Goal: Information Seeking & Learning: Find specific fact

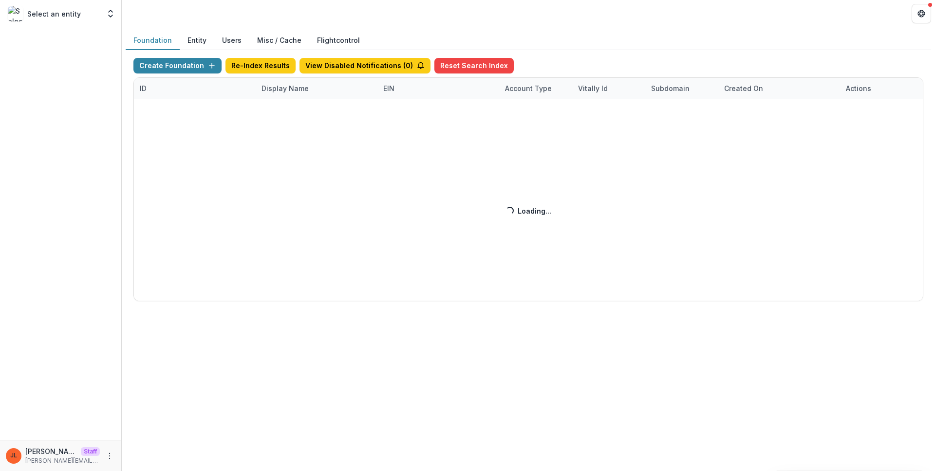
click at [286, 90] on div "Create Foundation Re-Index Results View Disabled Notifications ( 0 ) Reset Sear…" at bounding box center [528, 180] width 790 height 244
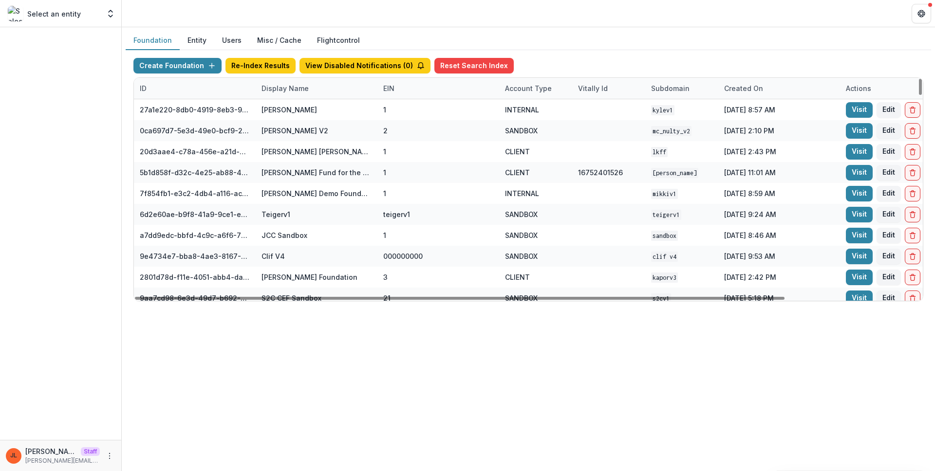
click at [266, 76] on div "Create Foundation Re-Index Results View Disabled Notifications ( 0 ) Reset Sear…" at bounding box center [528, 67] width 790 height 19
click at [291, 94] on div "Display Name" at bounding box center [317, 88] width 122 height 21
click at [296, 119] on div "Sort Ascending Sort Descending Hide Column" at bounding box center [316, 139] width 121 height 77
click at [296, 113] on input at bounding box center [316, 111] width 117 height 16
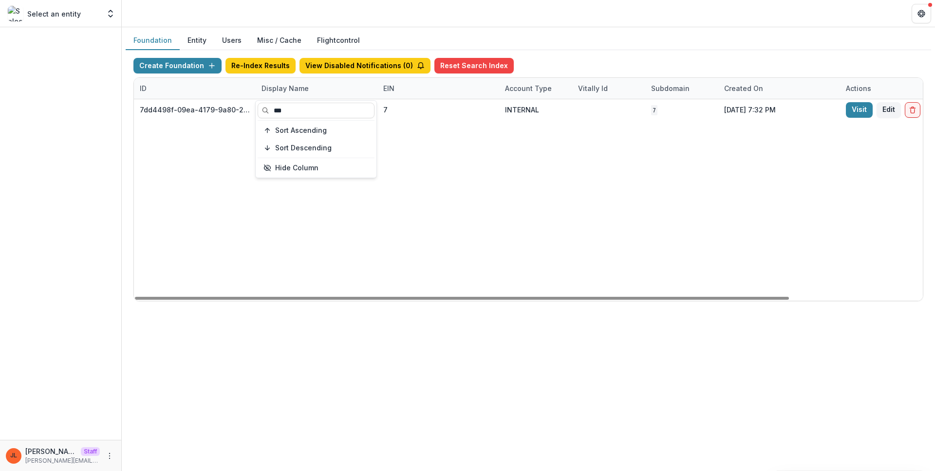
type input "***"
click at [676, 210] on div "7dd4498f-09ea-4179-9a80-2e95201798fe NCF LOI Data Sandbox 7 INTERNAL 7 [DATE] 7…" at bounding box center [609, 200] width 950 height 202
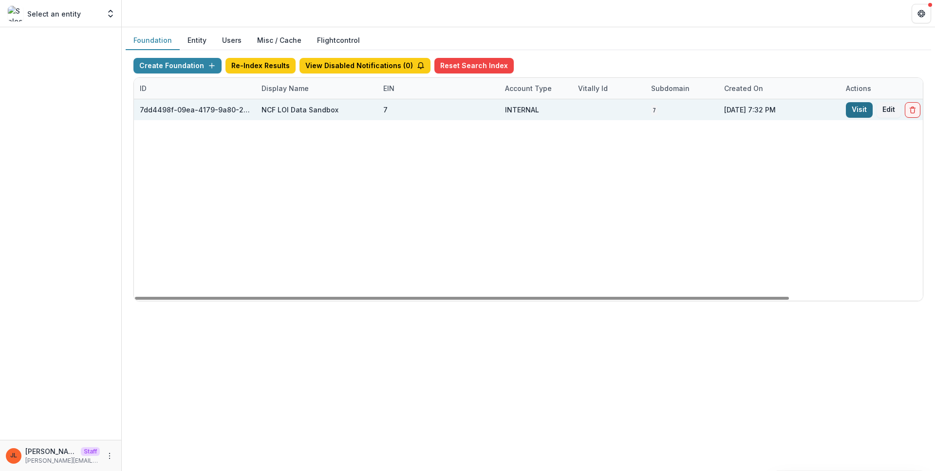
click at [851, 111] on link "Visit" at bounding box center [859, 110] width 27 height 16
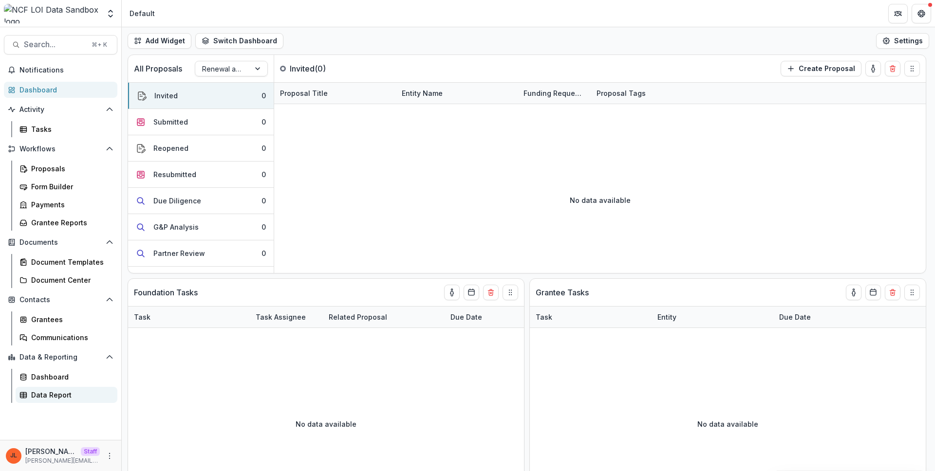
click at [68, 391] on div "Data Report" at bounding box center [70, 395] width 78 height 10
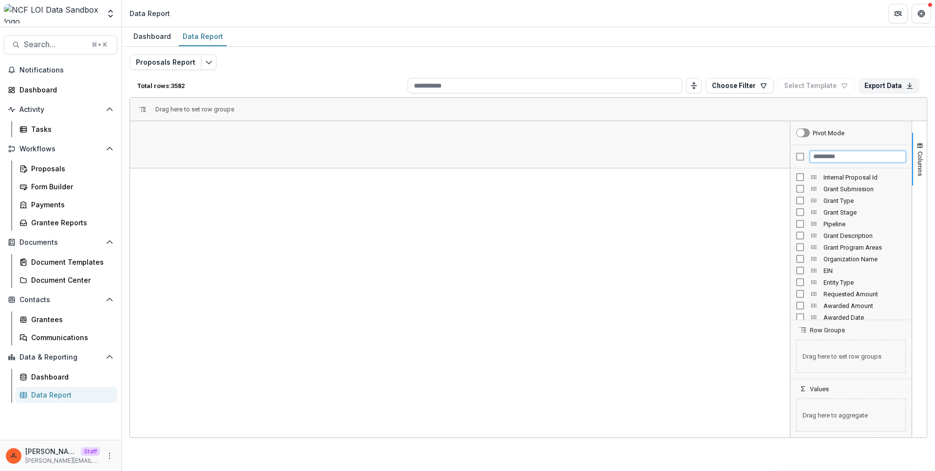
click at [833, 155] on input "Filter Columns Input" at bounding box center [858, 157] width 96 height 12
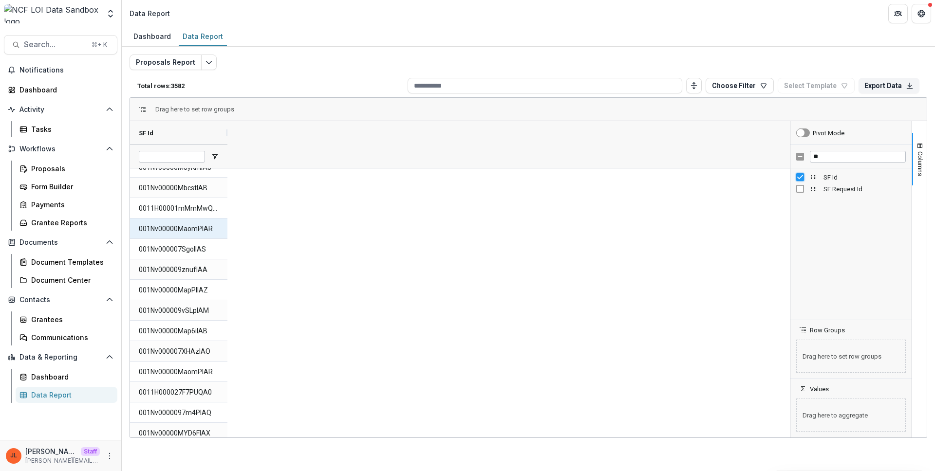
scroll to position [897, 0]
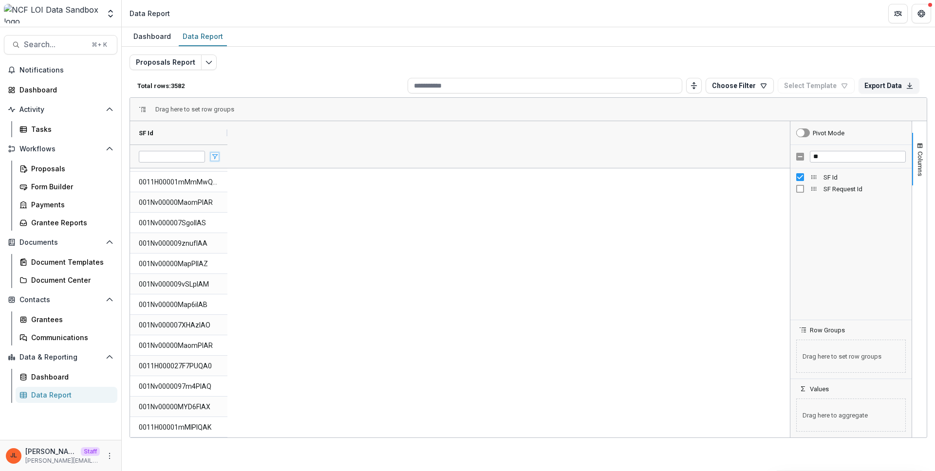
click at [215, 155] on span "Open Filter Menu" at bounding box center [215, 157] width 8 height 8
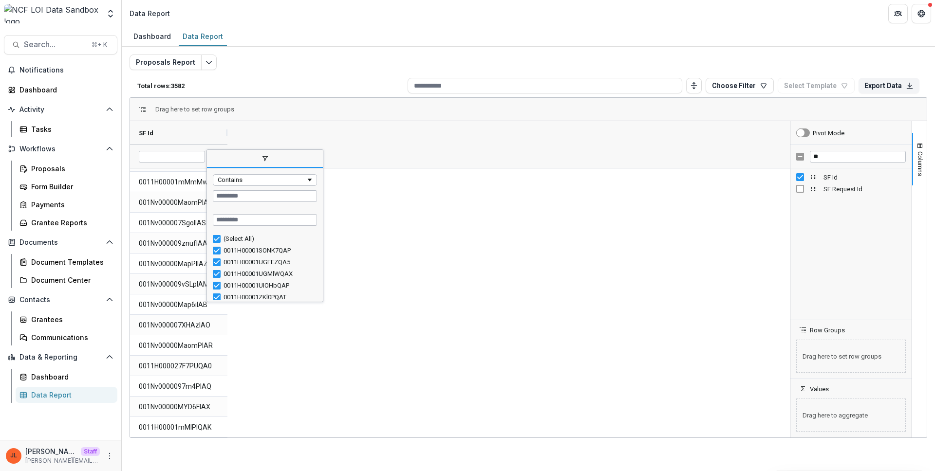
drag, startPoint x: 321, startPoint y: 238, endPoint x: 317, endPoint y: 272, distance: 34.8
click at [320, 280] on div "(Select All) 0011H00001SONK7QAP 0011H00001UGFEZQA5 0011H00001UGMlWQAX 0011H0000…" at bounding box center [265, 267] width 116 height 70
drag, startPoint x: 319, startPoint y: 237, endPoint x: 323, endPoint y: 287, distance: 50.3
click at [323, 288] on div "Drag here to set row groups Drag here to set column labels SF Id 001Nv00000Mcai…" at bounding box center [529, 267] width 798 height 341
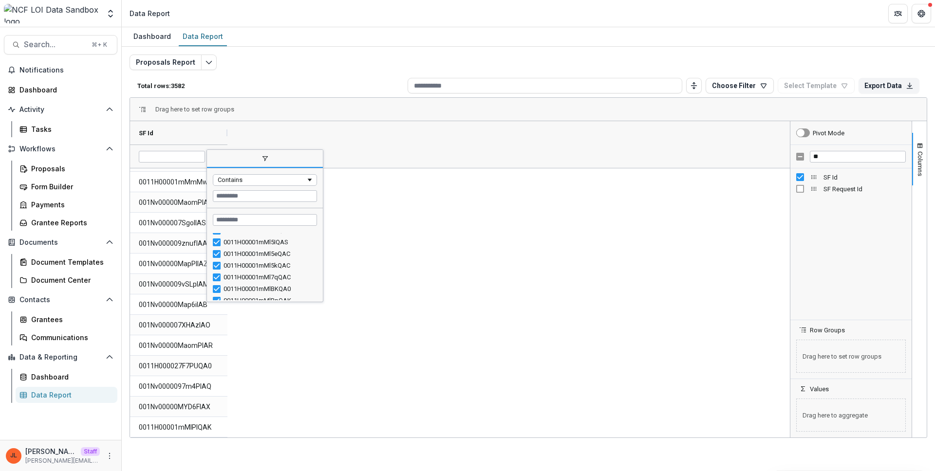
drag, startPoint x: 319, startPoint y: 236, endPoint x: 319, endPoint y: 247, distance: 10.7
click at [322, 280] on div "0011H00001mMl57QAC 0011H00001mMl5IQAS 0011H00001mMl5eQAC 0011H00001mMl5kQAC 001…" at bounding box center [265, 267] width 116 height 70
drag, startPoint x: 323, startPoint y: 224, endPoint x: 408, endPoint y: 223, distance: 85.2
click at [408, 223] on div "Drag here to set row groups Drag here to set column labels SF Id 001Nv00000Mcai…" at bounding box center [529, 267] width 798 height 341
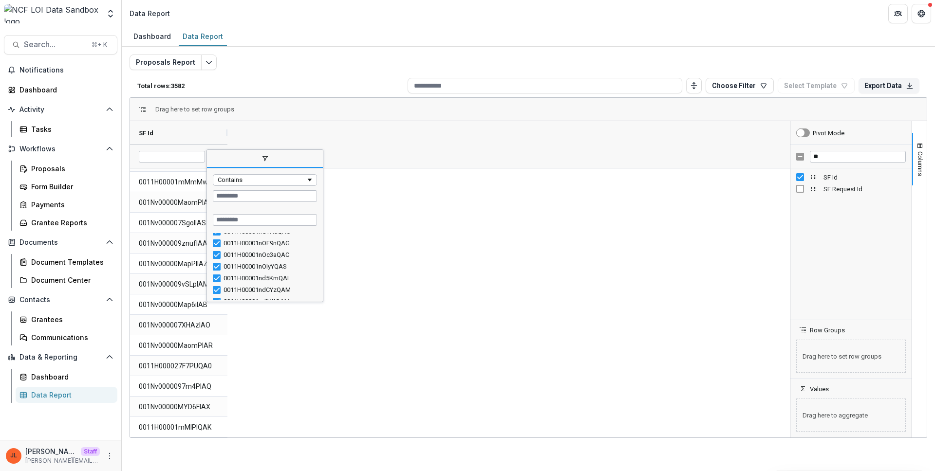
drag, startPoint x: 319, startPoint y: 239, endPoint x: 322, endPoint y: 274, distance: 35.7
click at [322, 280] on div "0011H00001nGTHaQAO 0011H00001nOE9nQAG 0011H00001nOc3aQAC 0011H00001nOlyYQAS 001…" at bounding box center [265, 267] width 116 height 70
drag, startPoint x: 320, startPoint y: 239, endPoint x: 292, endPoint y: 255, distance: 32.7
click at [321, 278] on div "Column Menu" at bounding box center [321, 225] width 2 height 147
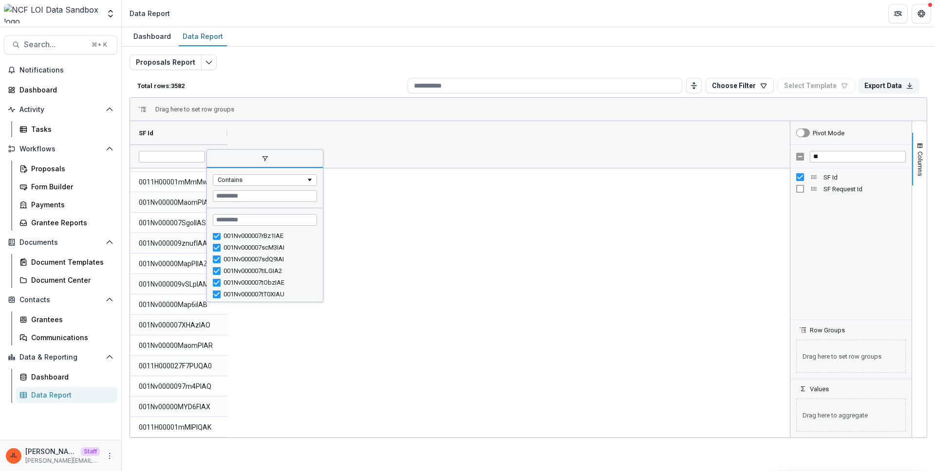
click at [321, 260] on div "Column Menu" at bounding box center [321, 225] width 2 height 147
drag, startPoint x: 319, startPoint y: 247, endPoint x: 320, endPoint y: 257, distance: 9.8
click at [320, 258] on div "001Nv000007rBz1IAE 001Nv000007scM3IAI 001Nv000007sdQ9IAI 001Nv000007tILGIA2 001…" at bounding box center [265, 267] width 116 height 70
drag, startPoint x: 320, startPoint y: 248, endPoint x: 314, endPoint y: 268, distance: 21.1
click at [319, 277] on div "001Nv000007rBz1IAE 001Nv000007scM3IAI 001Nv000007sdQ9IAI 001Nv000007tILGIA2 001…" at bounding box center [265, 267] width 116 height 70
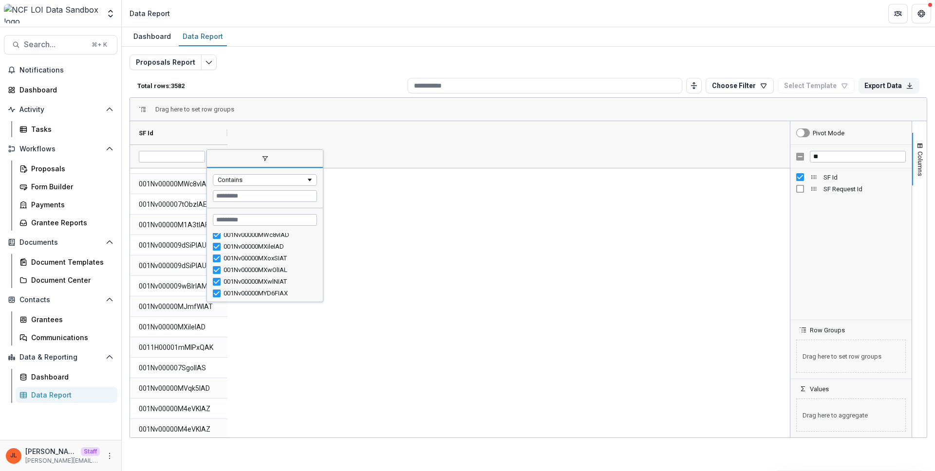
scroll to position [33770, 0]
click at [844, 162] on div "**" at bounding box center [850, 156] width 121 height 23
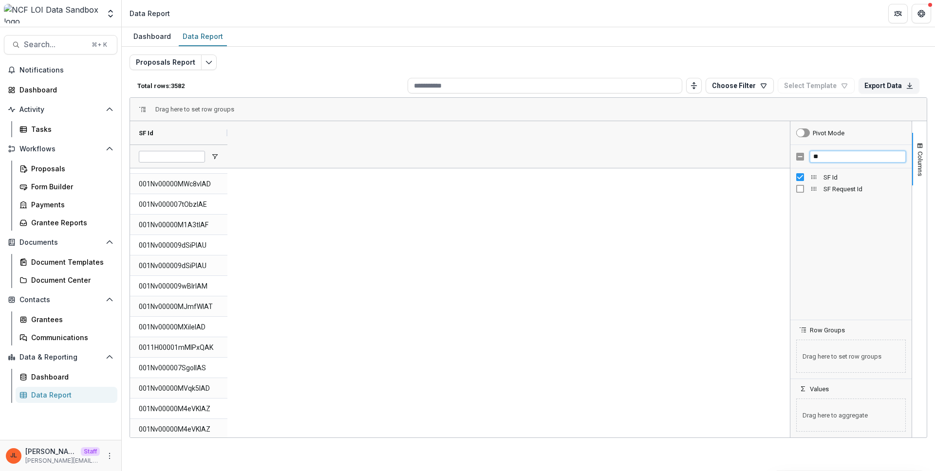
click at [844, 161] on input "**" at bounding box center [858, 157] width 96 height 12
type input "*"
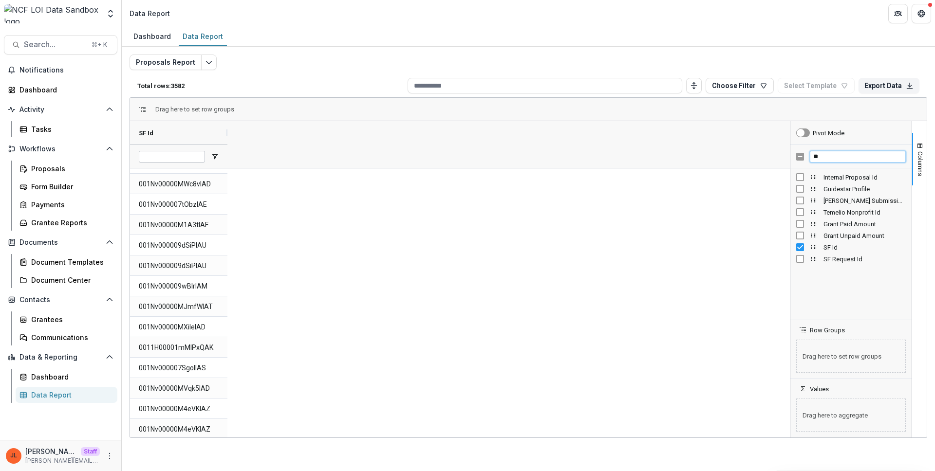
type input "**"
click at [849, 200] on span "[PERSON_NAME] Submission Id" at bounding box center [865, 200] width 82 height 7
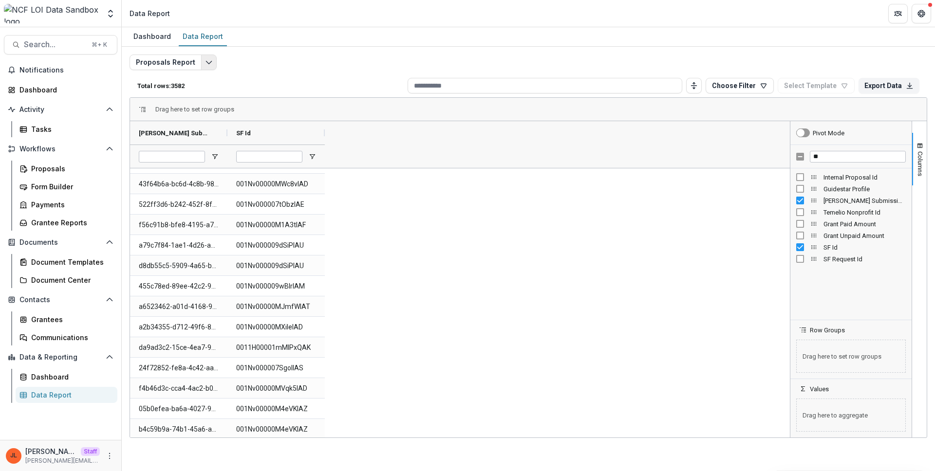
click at [205, 63] on icon "Edit selected report" at bounding box center [209, 62] width 8 height 8
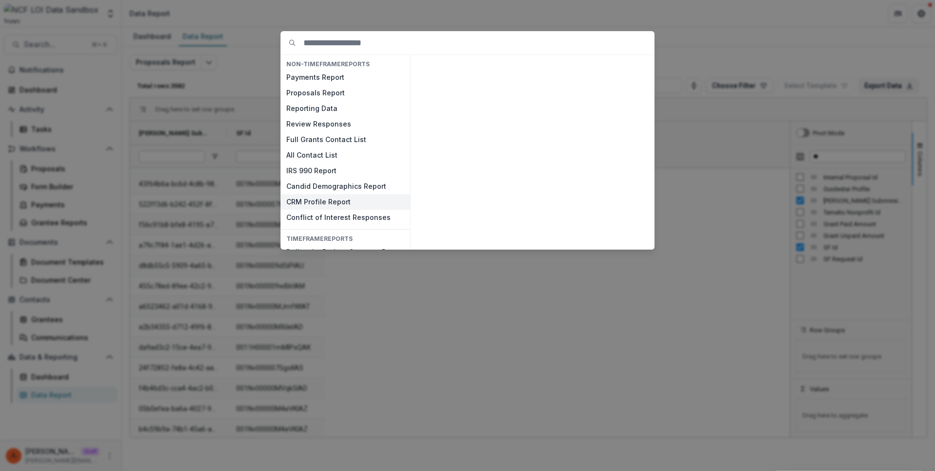
click at [342, 202] on button "CRM Profile Report" at bounding box center [346, 202] width 130 height 16
click at [632, 243] on button "View" at bounding box center [630, 238] width 40 height 16
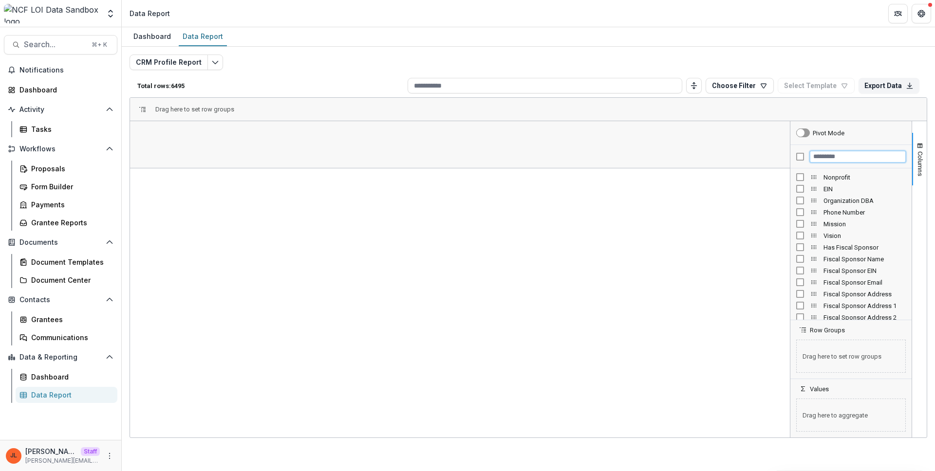
click at [850, 157] on input "Filter Columns Input" at bounding box center [858, 157] width 96 height 12
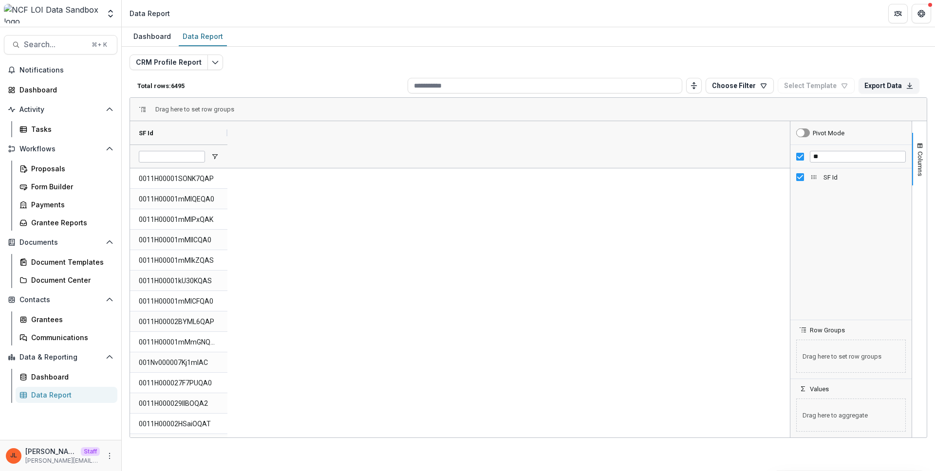
click at [833, 150] on div "**" at bounding box center [850, 156] width 121 height 23
click at [833, 152] on input "**" at bounding box center [858, 157] width 96 height 12
type input "**"
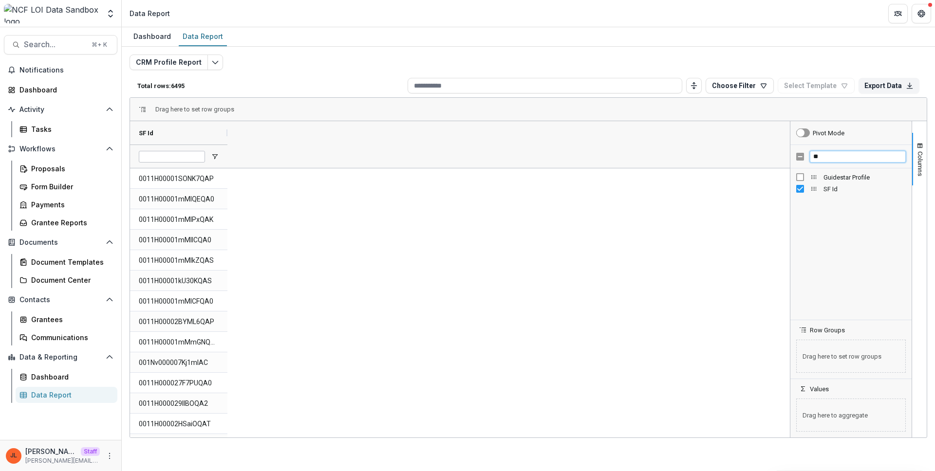
click at [839, 162] on input "**" at bounding box center [858, 157] width 96 height 12
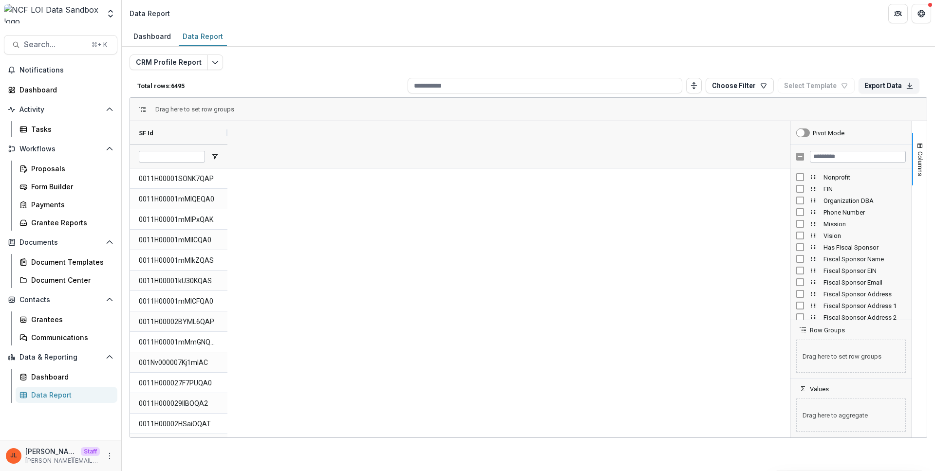
click at [834, 183] on div "EIN" at bounding box center [851, 189] width 110 height 12
click at [835, 179] on span "Nonprofit" at bounding box center [865, 177] width 82 height 7
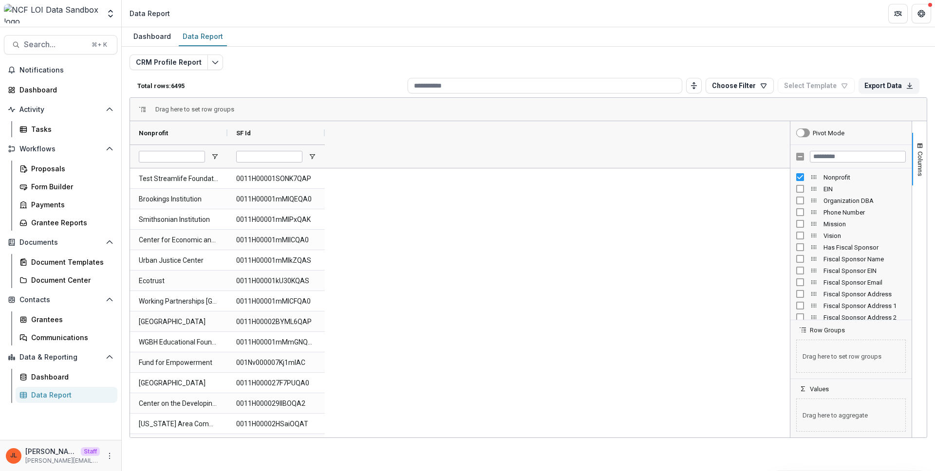
click at [835, 178] on span "Nonprofit" at bounding box center [865, 177] width 82 height 7
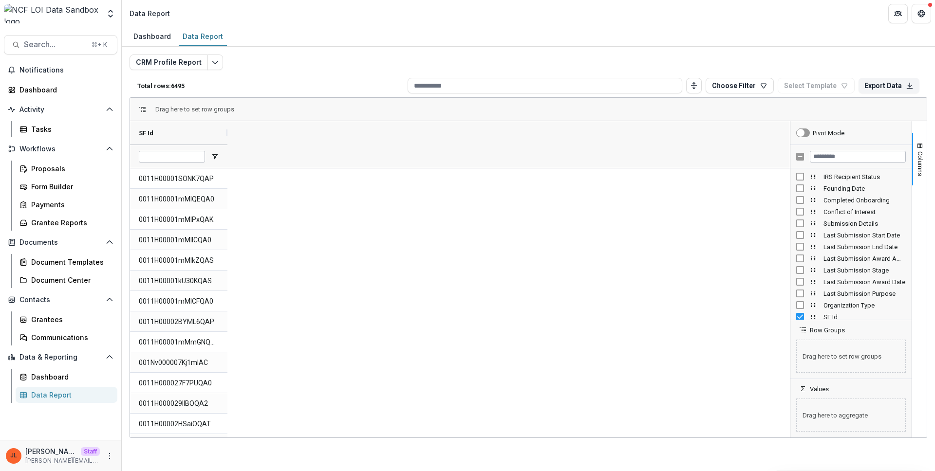
scroll to position [403, 0]
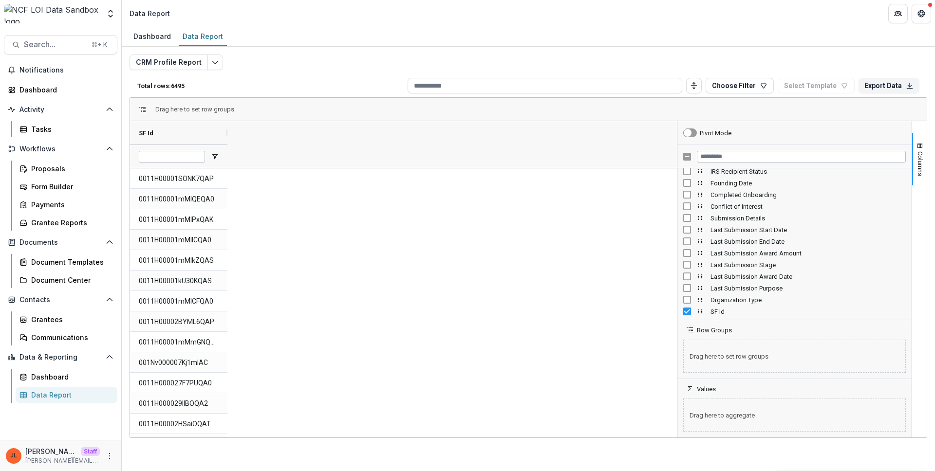
drag, startPoint x: 790, startPoint y: 225, endPoint x: 639, endPoint y: 252, distance: 153.9
click at [676, 252] on div at bounding box center [677, 279] width 2 height 317
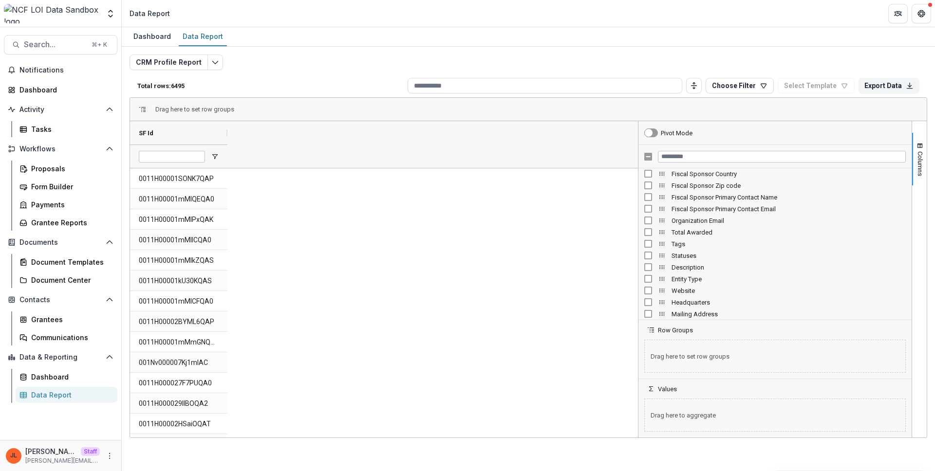
scroll to position [98, 0]
click at [714, 152] on input "Filter Columns Input" at bounding box center [782, 157] width 248 height 12
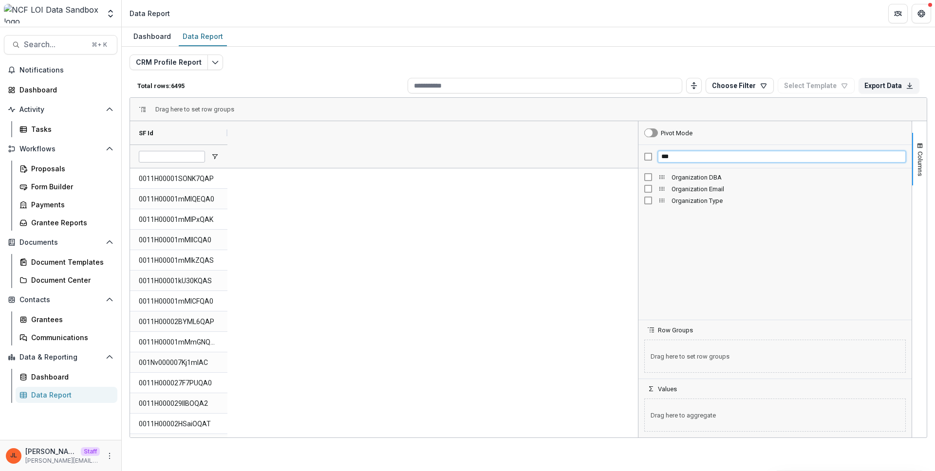
scroll to position [0, 0]
type input "*"
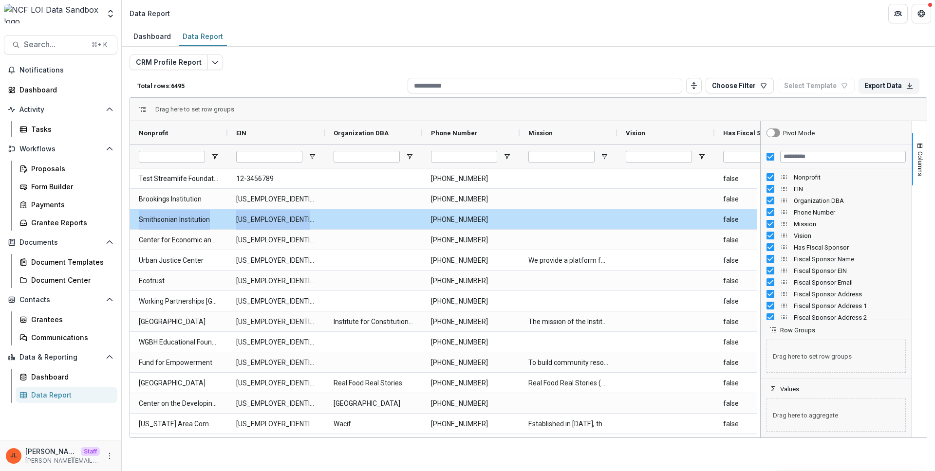
drag, startPoint x: 637, startPoint y: 226, endPoint x: 760, endPoint y: 221, distance: 122.3
click at [760, 221] on div at bounding box center [760, 279] width 2 height 317
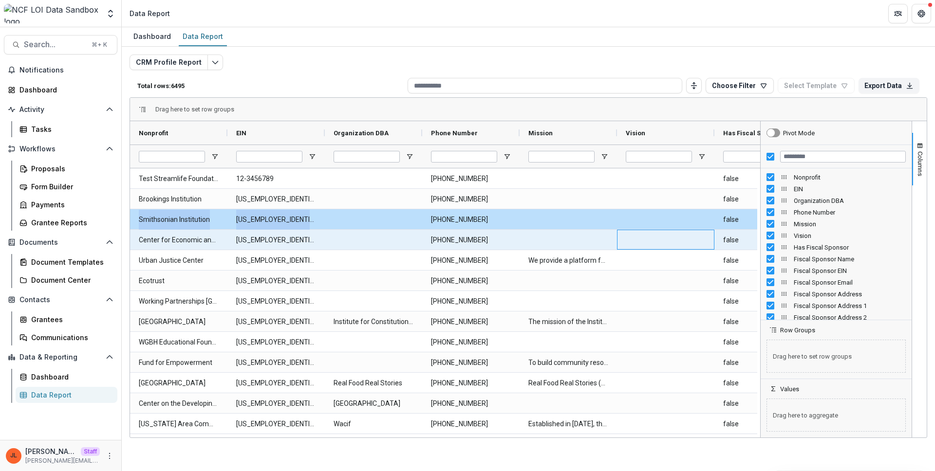
click at [619, 246] on div at bounding box center [665, 240] width 97 height 20
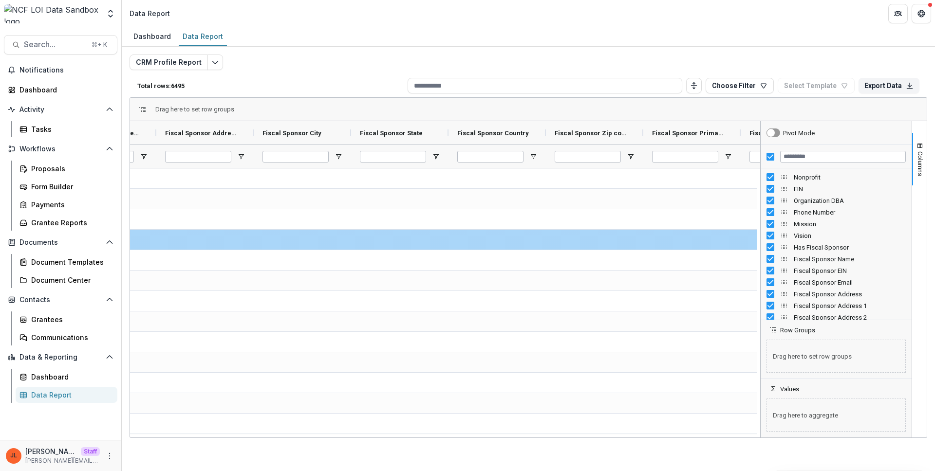
scroll to position [0, 1297]
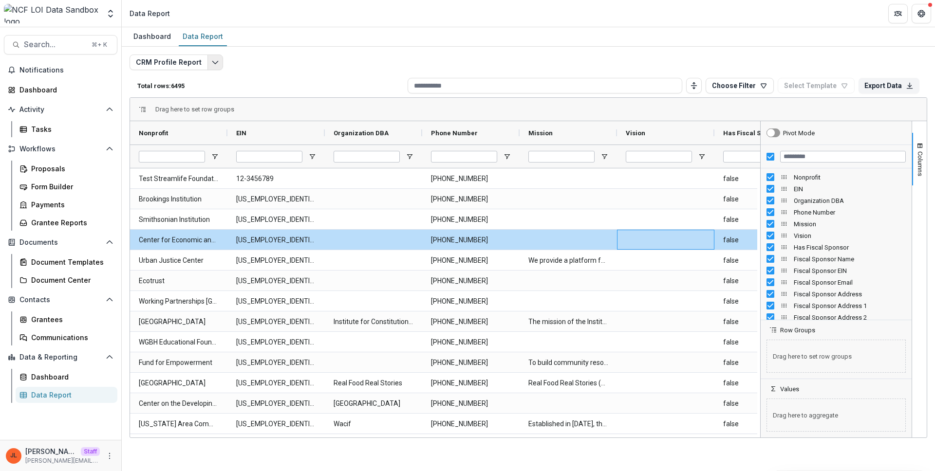
click at [211, 63] on icon "Edit selected report" at bounding box center [215, 62] width 8 height 8
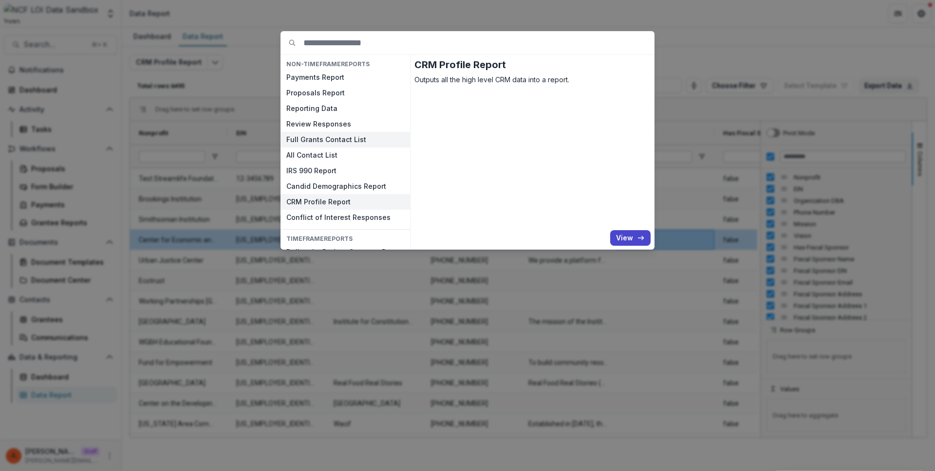
click at [348, 144] on button "Full Grants Contact List" at bounding box center [346, 140] width 130 height 16
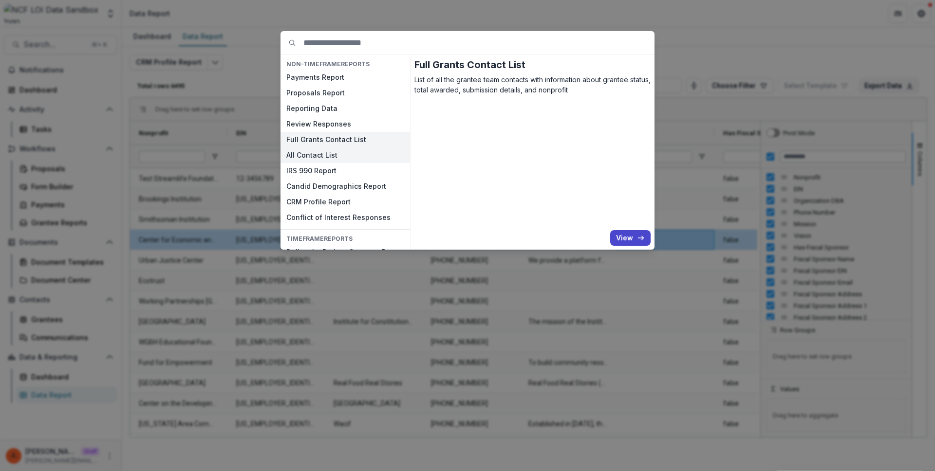
click at [346, 155] on button "All Contact List" at bounding box center [346, 156] width 130 height 16
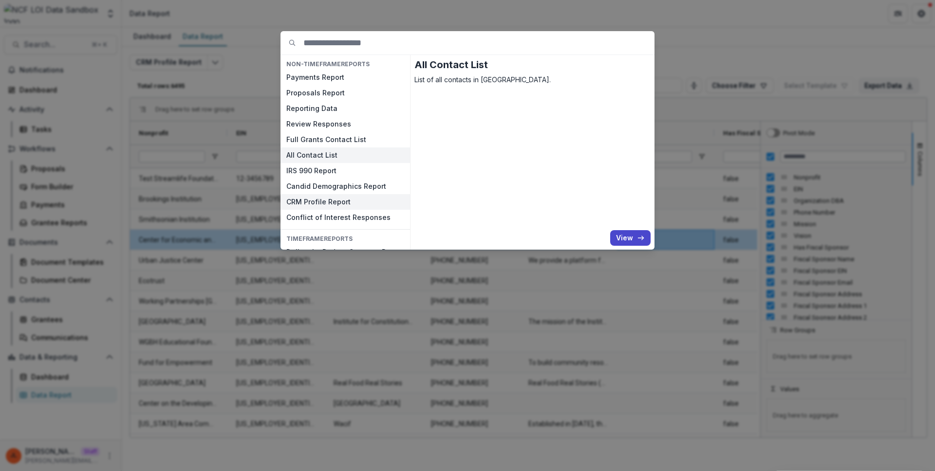
click at [349, 196] on button "CRM Profile Report" at bounding box center [346, 202] width 130 height 16
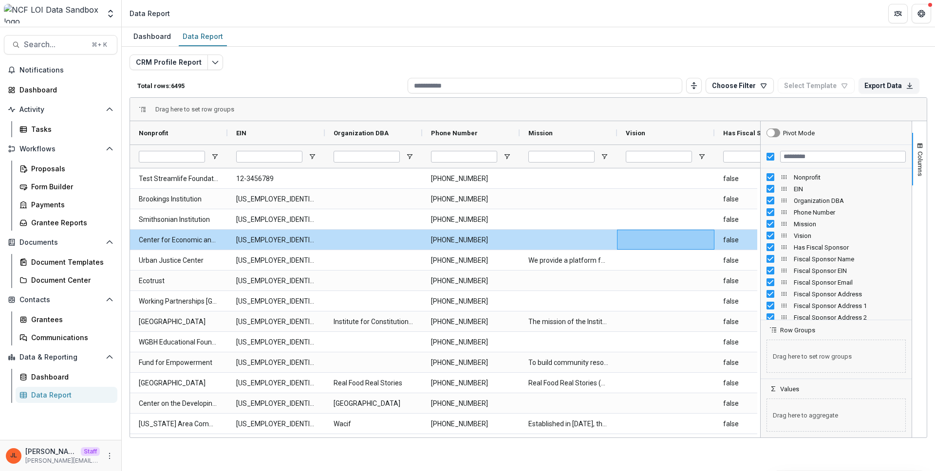
click at [336, 69] on div "CRM Profile Report Total rows: 6495 Choose Filter Personal Filters Team Filters…" at bounding box center [529, 235] width 798 height 360
click at [522, 78] on input at bounding box center [545, 86] width 275 height 16
click at [855, 182] on div "Nonprofit" at bounding box center [836, 177] width 139 height 12
click at [820, 156] on input "Filter Columns Input" at bounding box center [843, 157] width 126 height 12
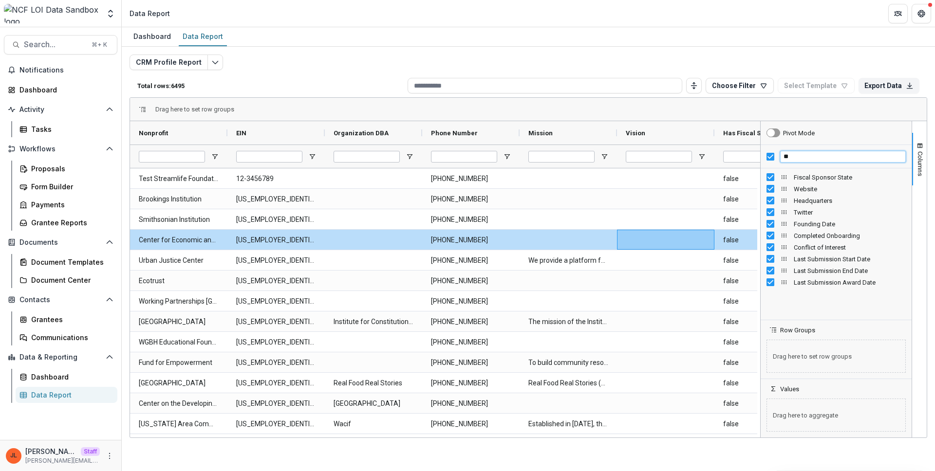
type input "*"
click at [295, 75] on div "Total rows: 6495 Choose Filter Personal Filters Team Filters Temelio Filters No…" at bounding box center [529, 85] width 798 height 23
click at [217, 66] on button "Edit selected report" at bounding box center [215, 63] width 16 height 16
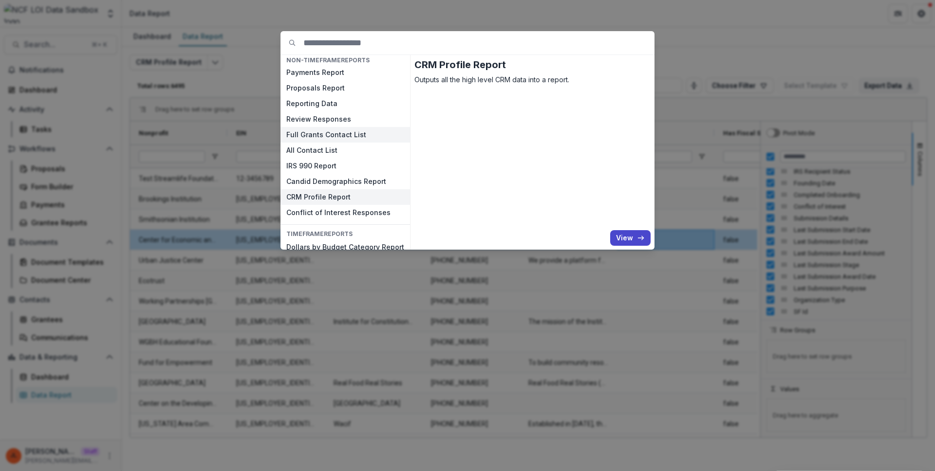
scroll to position [0, 0]
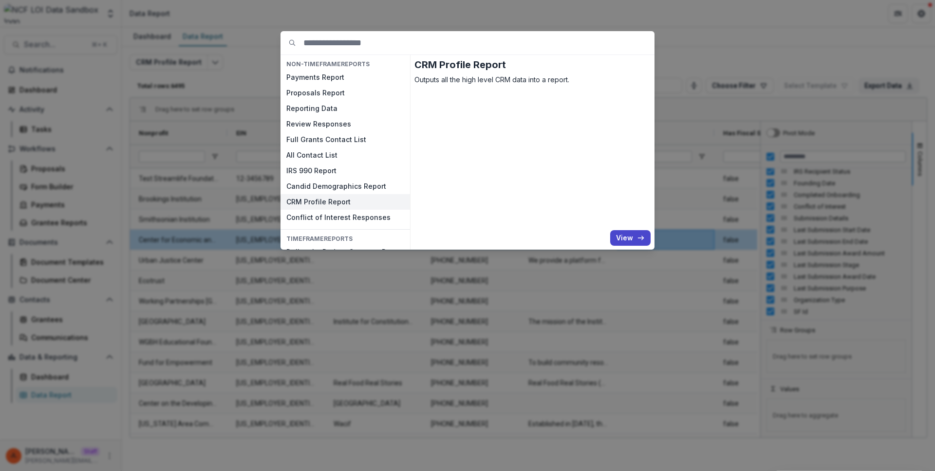
click at [265, 79] on div "NON-TIMEFRAME Reports Payments Report Proposals Report Reporting Data Review Re…" at bounding box center [467, 235] width 935 height 471
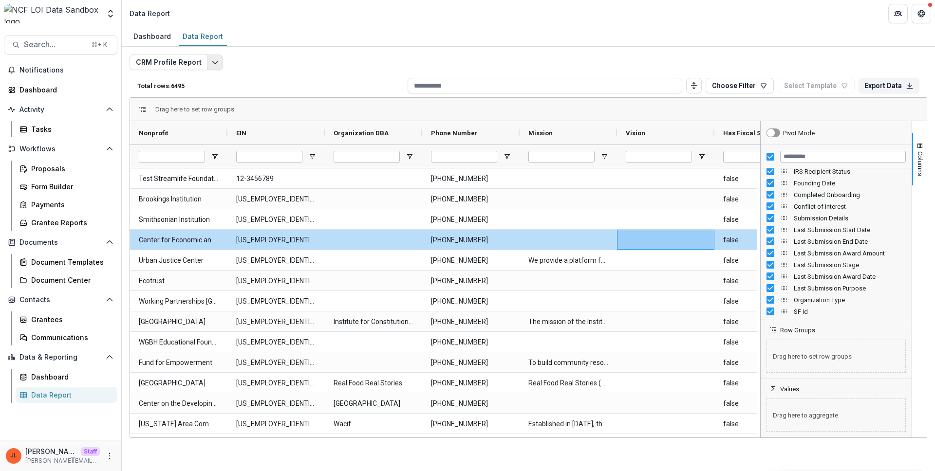
click at [212, 67] on button "Edit selected report" at bounding box center [215, 63] width 16 height 16
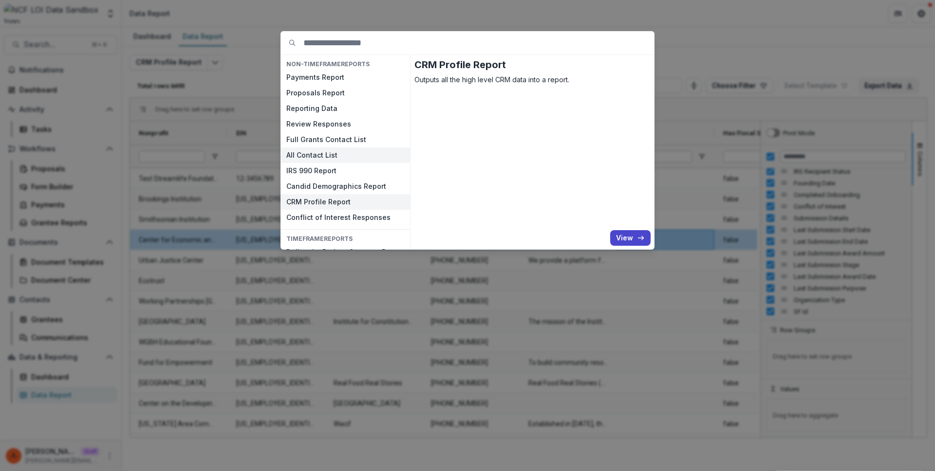
click at [329, 149] on button "All Contact List" at bounding box center [346, 156] width 130 height 16
click at [330, 150] on button "All Contact List" at bounding box center [346, 156] width 130 height 16
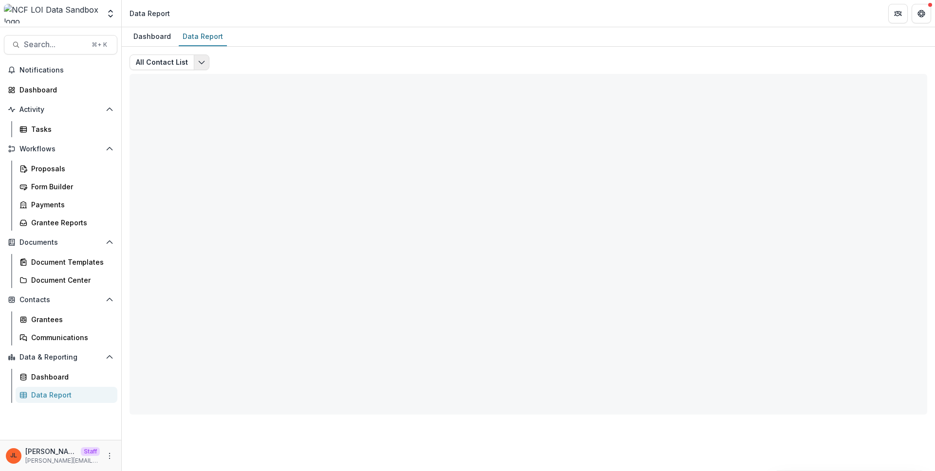
click at [206, 58] on button "Edit selected report" at bounding box center [202, 63] width 16 height 16
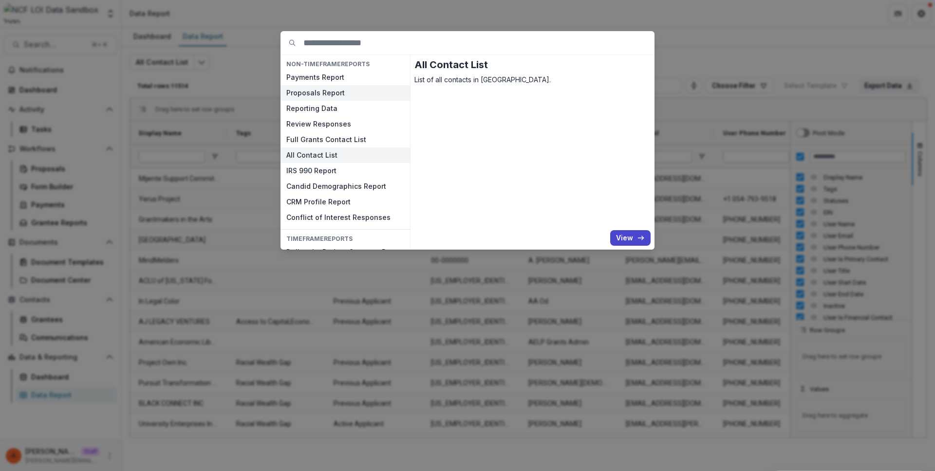
click at [328, 95] on button "Proposals Report" at bounding box center [346, 93] width 130 height 16
click at [329, 95] on button "Proposals Report" at bounding box center [346, 93] width 130 height 16
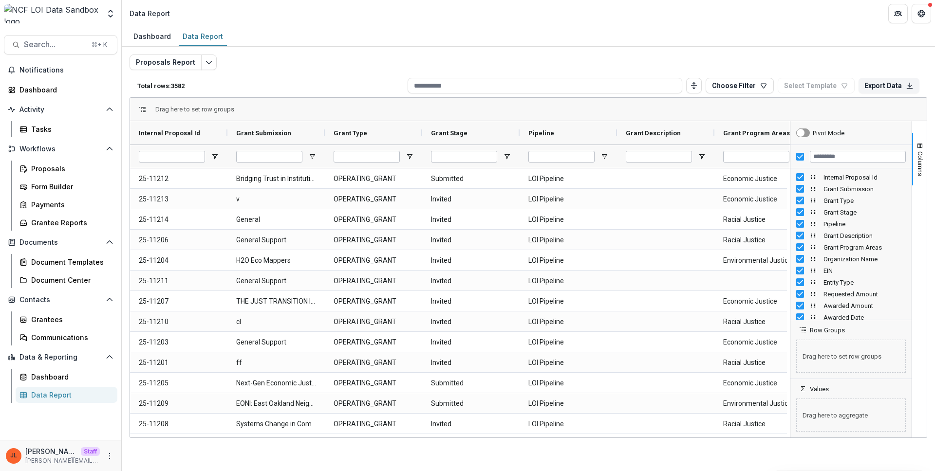
click at [347, 59] on div "Proposals Report Total rows: 3582 Choose Filter Personal Filters Team Filters T…" at bounding box center [529, 235] width 798 height 360
click at [106, 452] on button "More" at bounding box center [110, 456] width 12 height 12
click at [129, 439] on link "User Settings" at bounding box center [174, 436] width 104 height 16
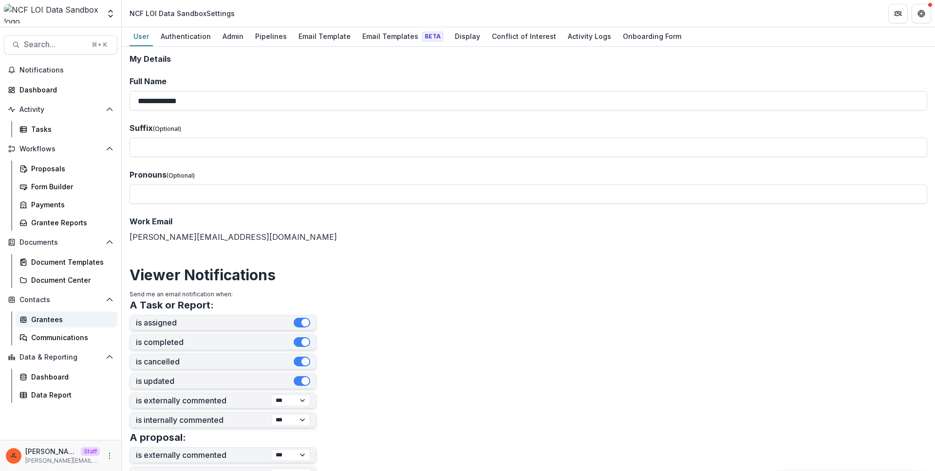
click at [90, 318] on div "Grantees" at bounding box center [70, 320] width 78 height 10
